Goal: Download file/media

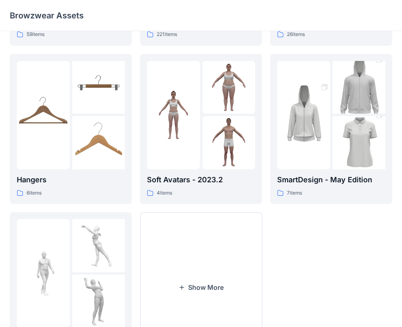
scroll to position [203, 0]
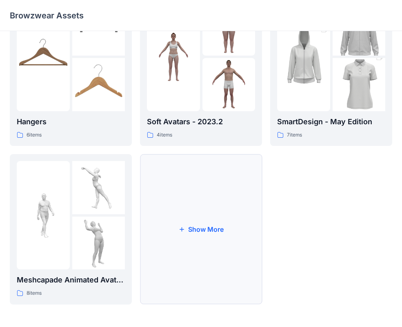
click at [207, 241] on button "Show More" at bounding box center [201, 229] width 122 height 150
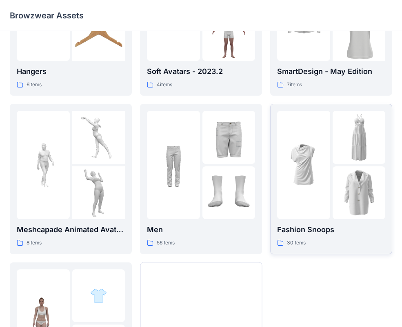
scroll to position [254, 0]
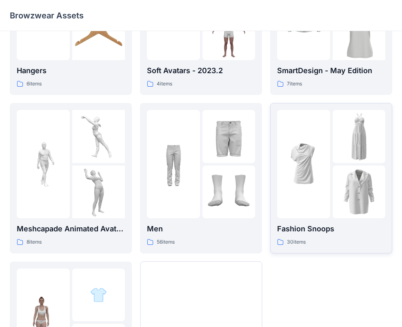
click at [319, 185] on img at bounding box center [303, 164] width 53 height 53
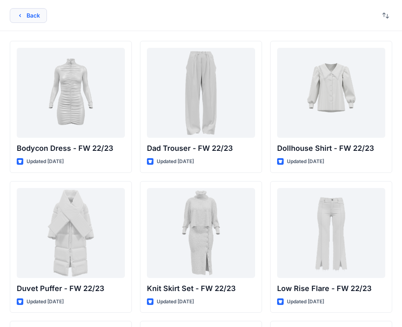
click at [14, 21] on button "Back" at bounding box center [28, 15] width 37 height 15
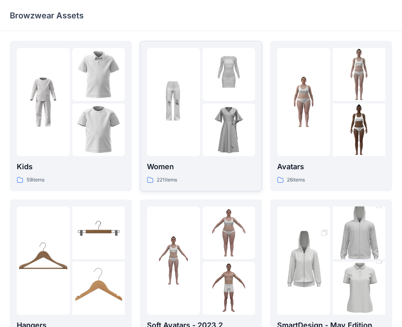
click at [223, 105] on img at bounding box center [229, 129] width 53 height 53
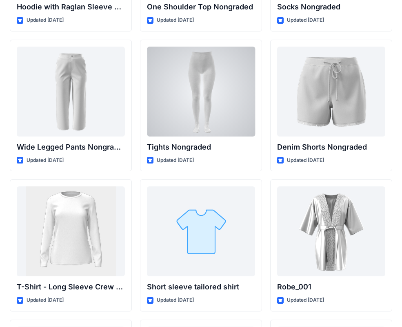
scroll to position [8674, 0]
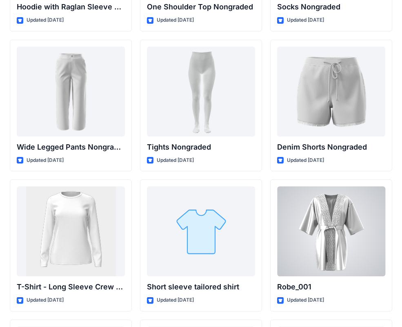
click at [335, 258] on div at bounding box center [331, 231] width 108 height 90
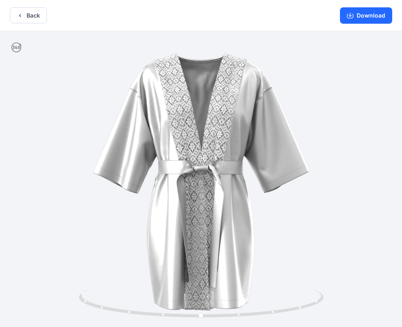
drag, startPoint x: 356, startPoint y: 16, endPoint x: 368, endPoint y: 47, distance: 33.5
click at [357, 16] on button "Download" at bounding box center [366, 15] width 52 height 16
